Goal: Transaction & Acquisition: Purchase product/service

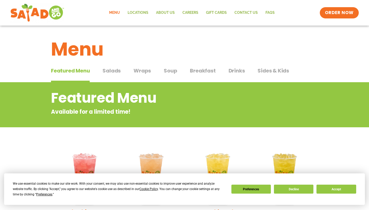
click at [117, 70] on span "Salads" at bounding box center [111, 71] width 18 height 8
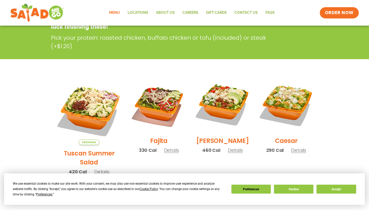
scroll to position [94, 0]
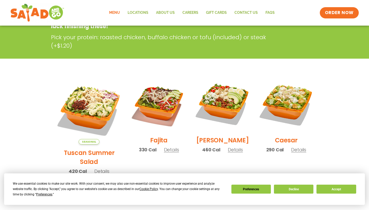
click at [166, 153] on span "Details" at bounding box center [171, 150] width 15 height 6
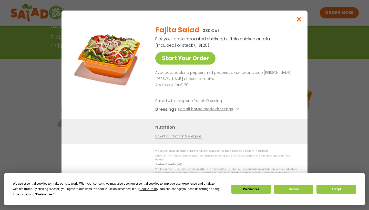
click at [299, 22] on icon "Close modal" at bounding box center [299, 18] width 6 height 5
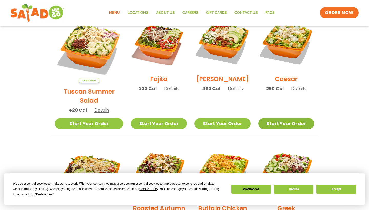
scroll to position [153, 0]
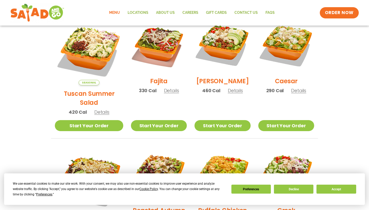
click at [294, 94] on span "Details" at bounding box center [298, 90] width 15 height 6
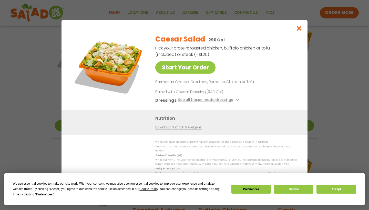
click at [298, 31] on icon "Close modal" at bounding box center [299, 28] width 6 height 5
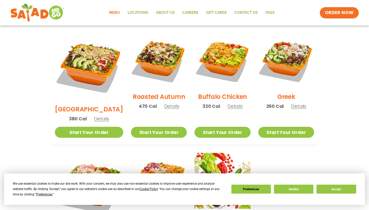
scroll to position [268, 0]
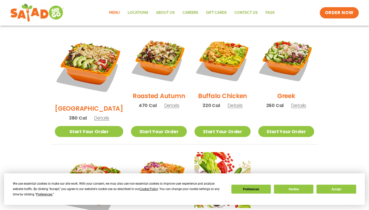
click at [234, 102] on span "Details" at bounding box center [234, 105] width 15 height 6
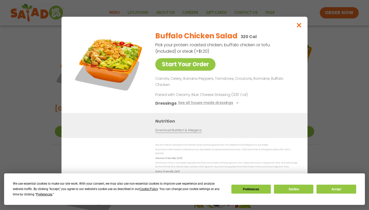
click at [302, 25] on button "Close modal" at bounding box center [299, 25] width 17 height 17
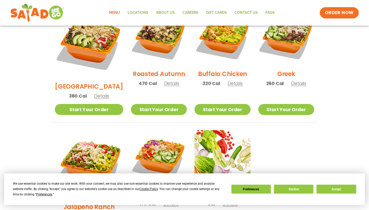
scroll to position [292, 0]
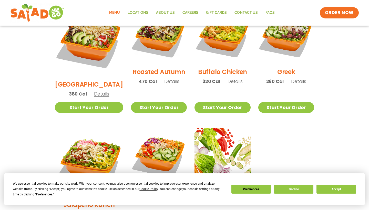
click at [101, 91] on span "Details" at bounding box center [101, 94] width 15 height 6
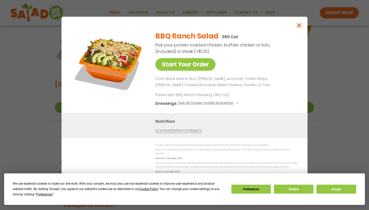
click at [301, 26] on icon "Close modal" at bounding box center [299, 25] width 6 height 5
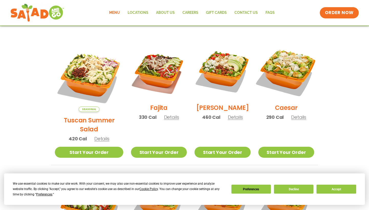
scroll to position [132, 0]
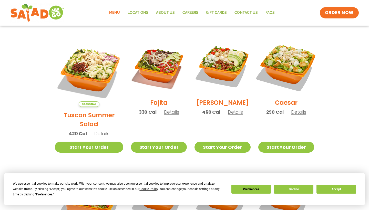
click at [291, 73] on img at bounding box center [286, 67] width 66 height 66
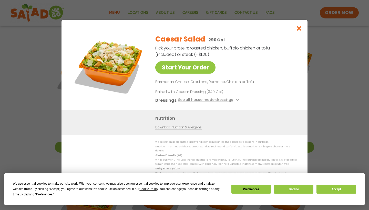
click at [300, 31] on icon "Close modal" at bounding box center [299, 28] width 6 height 5
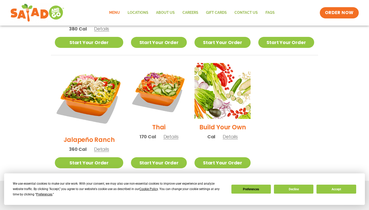
scroll to position [358, 0]
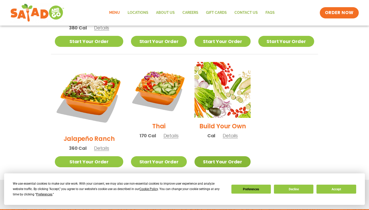
click at [226, 156] on link "Start Your Order" at bounding box center [222, 161] width 56 height 11
